Goal: Task Accomplishment & Management: Use online tool/utility

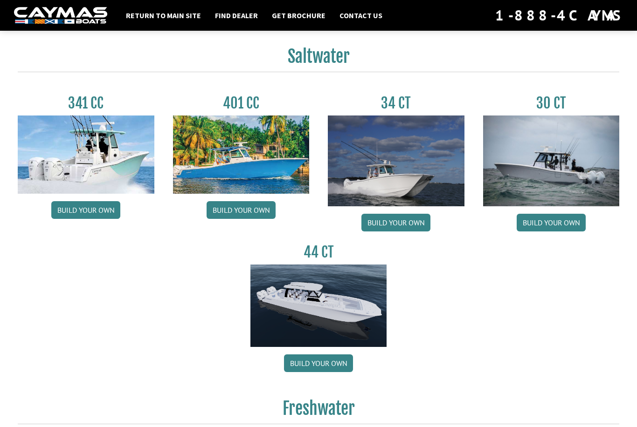
scroll to position [396, 0]
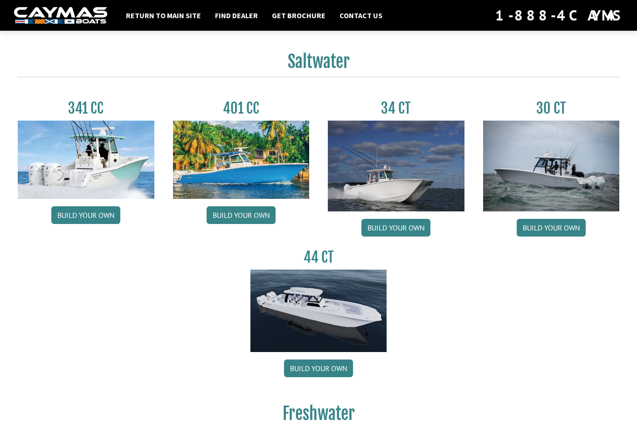
click at [546, 184] on img at bounding box center [551, 166] width 137 height 91
click at [553, 233] on link "Build your own" at bounding box center [550, 228] width 69 height 18
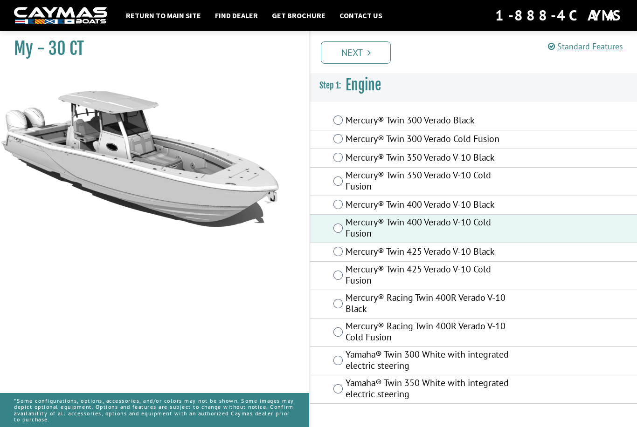
click at [357, 64] on div "Prev Next" at bounding box center [473, 52] width 328 height 42
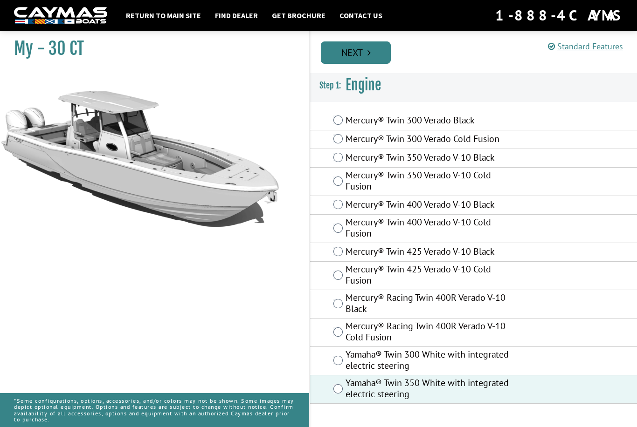
click at [360, 60] on link "Next" at bounding box center [356, 52] width 70 height 22
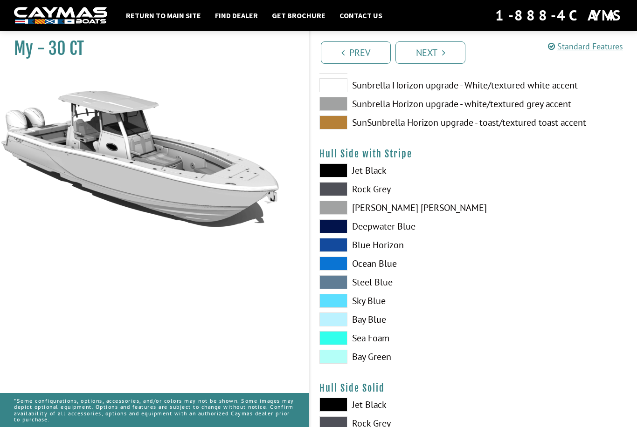
scroll to position [135, 0]
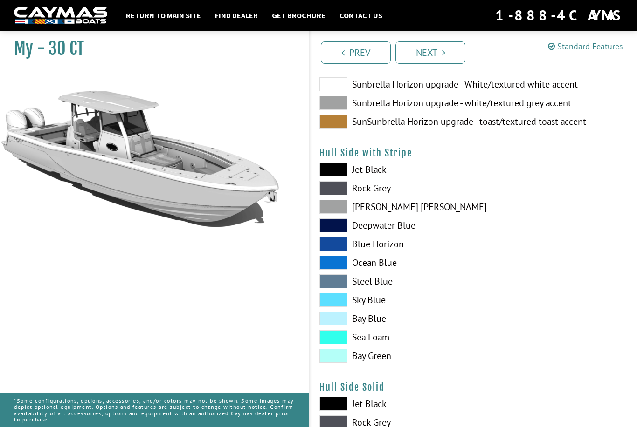
click at [340, 344] on span at bounding box center [333, 337] width 28 height 14
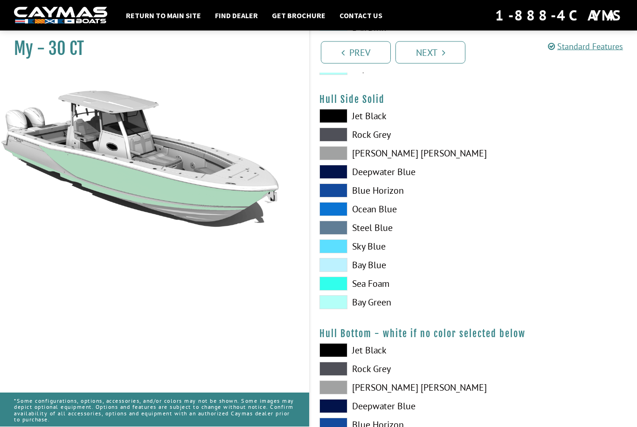
scroll to position [443, 0]
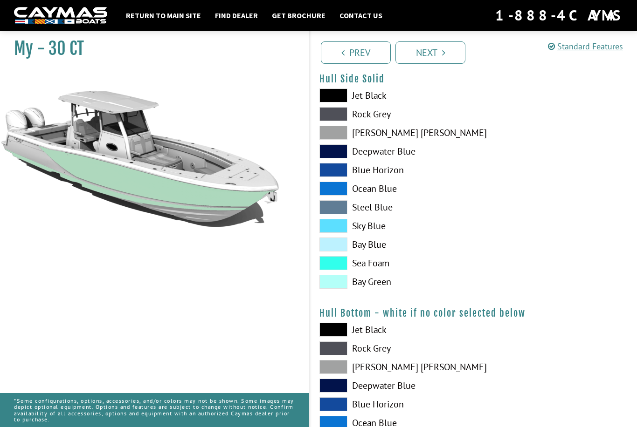
click at [344, 335] on span at bounding box center [333, 330] width 28 height 14
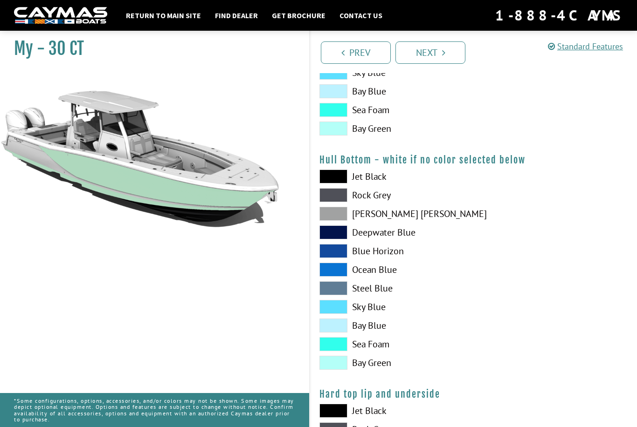
scroll to position [649, 0]
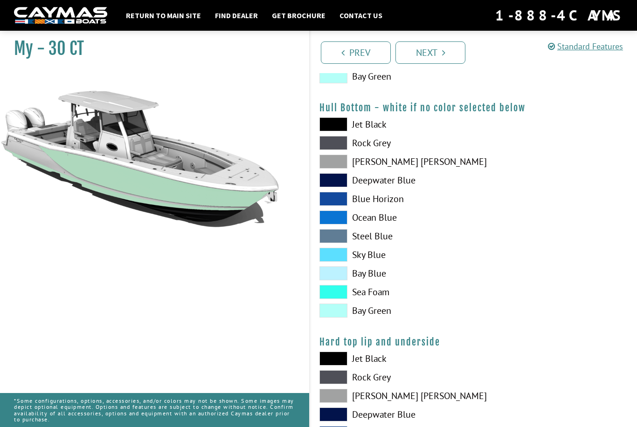
click at [324, 293] on span at bounding box center [333, 292] width 28 height 14
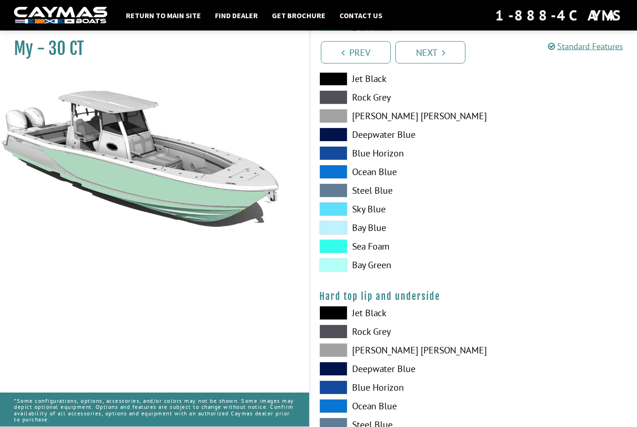
scroll to position [710, 0]
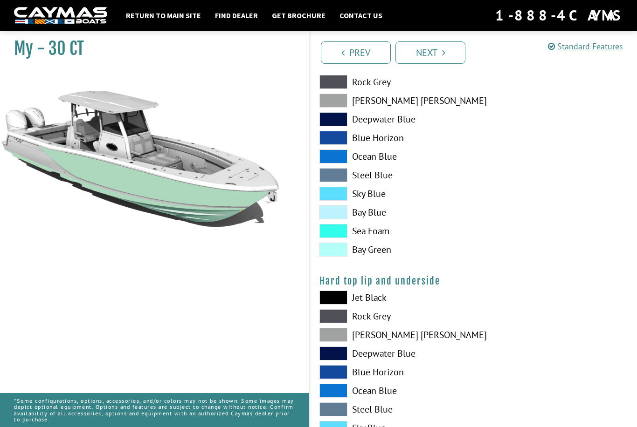
click at [345, 304] on span at bounding box center [333, 298] width 28 height 14
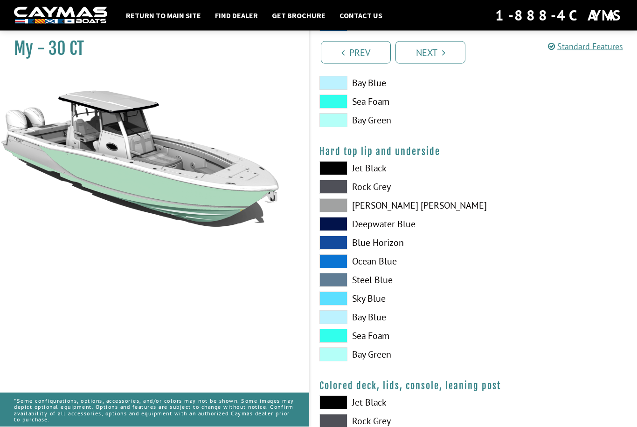
scroll to position [854, 0]
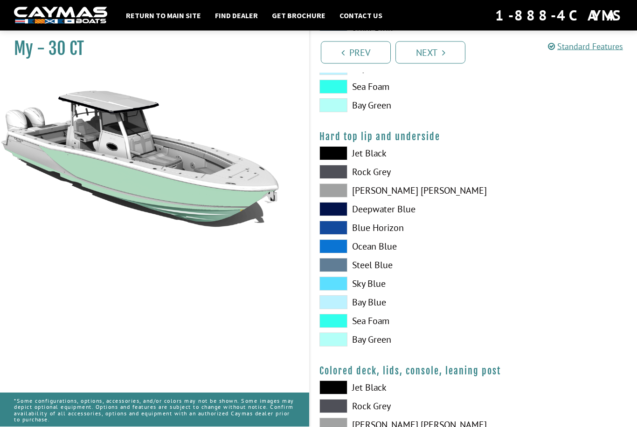
click at [335, 321] on span at bounding box center [333, 322] width 28 height 14
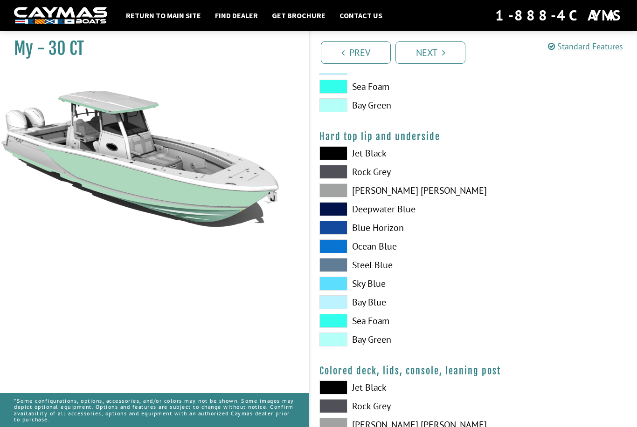
click at [334, 342] on span at bounding box center [333, 340] width 28 height 14
click at [335, 158] on span at bounding box center [333, 153] width 28 height 14
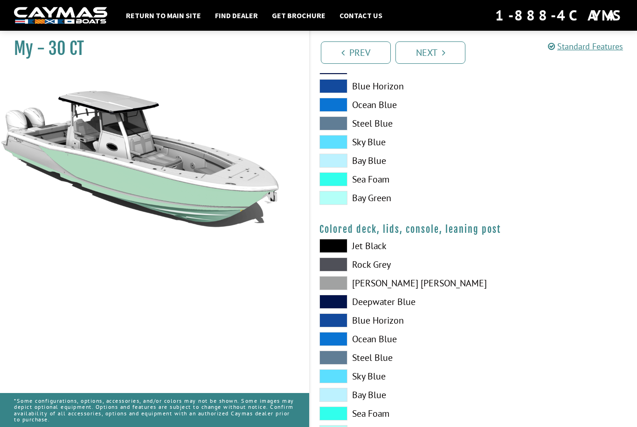
scroll to position [997, 0]
click at [331, 414] on span at bounding box center [333, 413] width 28 height 14
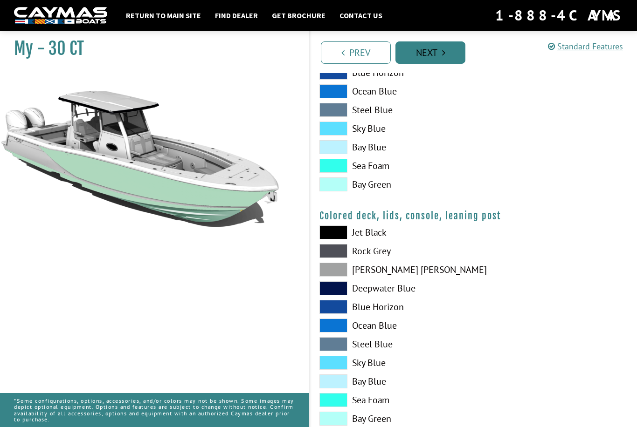
click at [422, 54] on link "Next" at bounding box center [430, 52] width 70 height 22
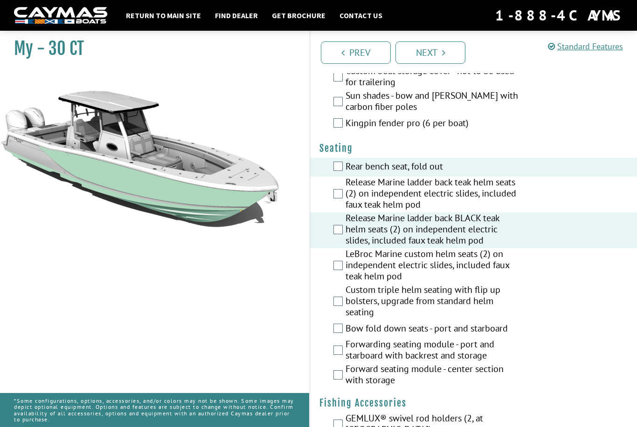
scroll to position [986, 0]
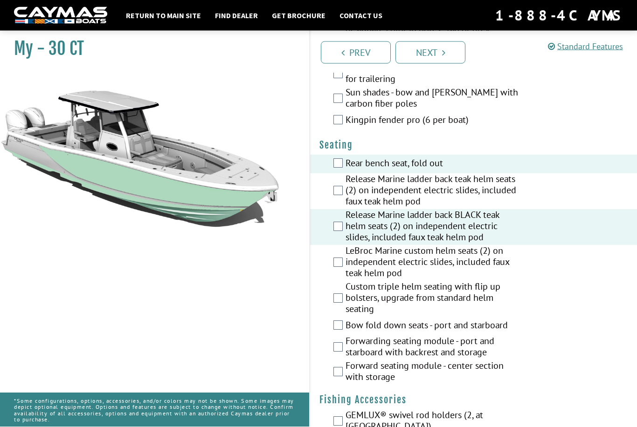
drag, startPoint x: 192, startPoint y: 173, endPoint x: 147, endPoint y: 168, distance: 45.0
click at [147, 168] on img at bounding box center [140, 211] width 280 height 280
drag, startPoint x: 147, startPoint y: 168, endPoint x: 203, endPoint y: 183, distance: 58.2
click at [203, 183] on img at bounding box center [140, 211] width 280 height 280
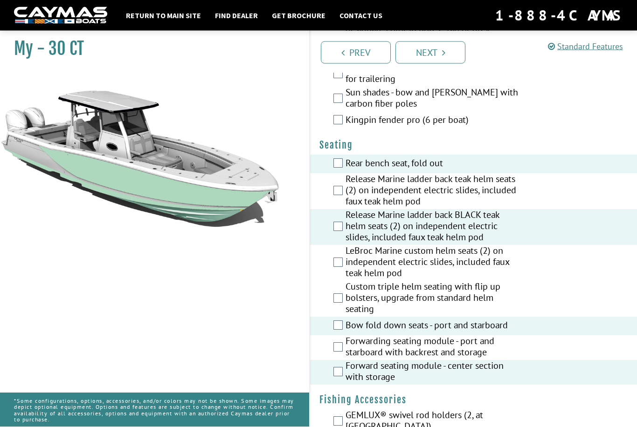
click at [337, 355] on div "Forwarding seating module - port and starboard with backrest and storage" at bounding box center [473, 348] width 327 height 25
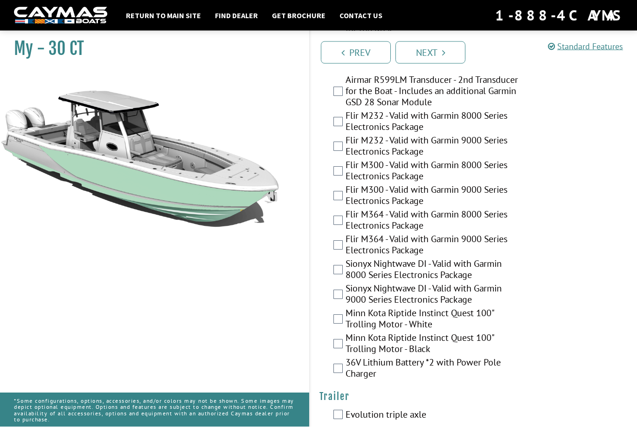
scroll to position [2288, 0]
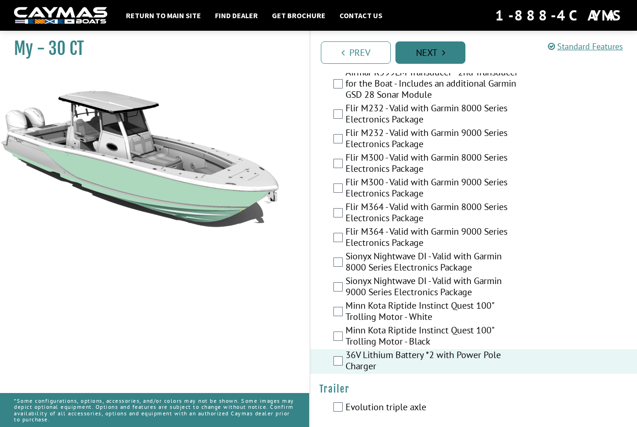
click at [431, 58] on link "Next" at bounding box center [430, 52] width 70 height 22
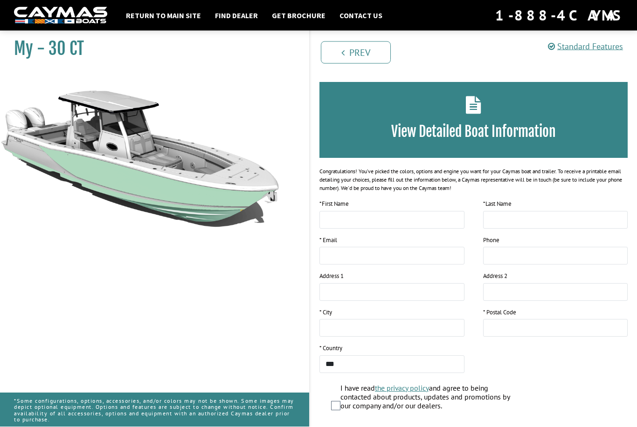
scroll to position [61, 0]
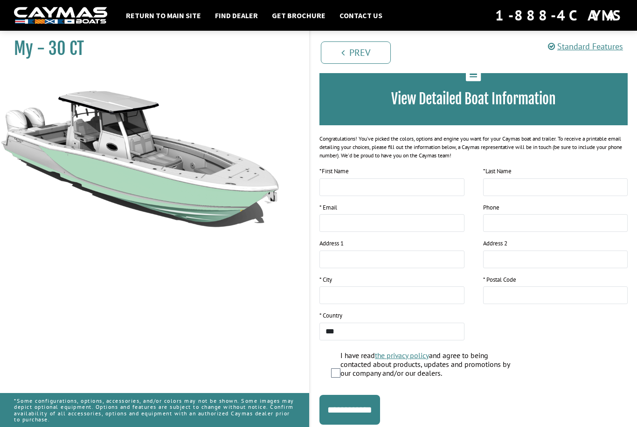
click at [231, 332] on img at bounding box center [140, 211] width 280 height 280
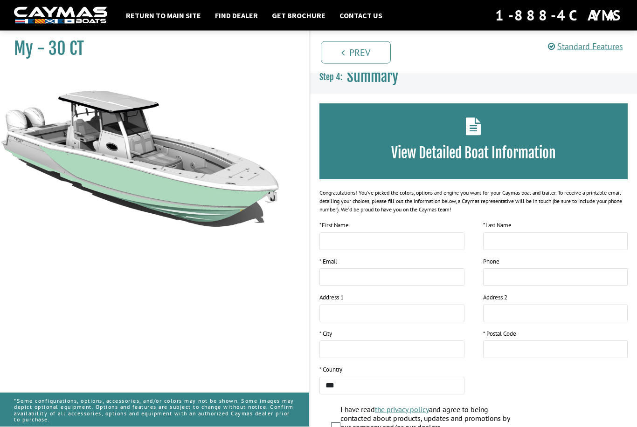
scroll to position [0, 0]
